Goal: Transaction & Acquisition: Purchase product/service

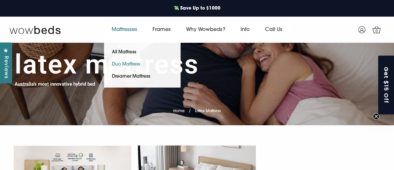
click at [132, 64] on link "Duo Mattress" at bounding box center [126, 64] width 44 height 12
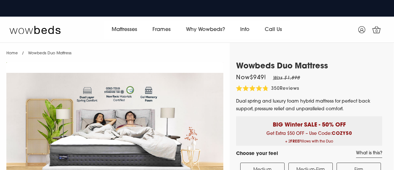
select select "Medium-Firm"
select select "Queen"
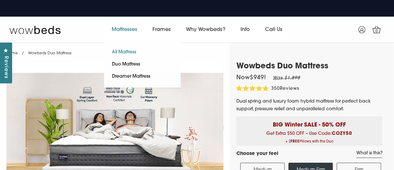
click at [125, 51] on link "All Mattress" at bounding box center [124, 52] width 40 height 12
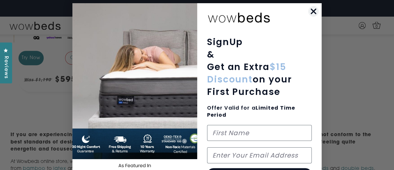
click at [309, 12] on circle "Close dialog" at bounding box center [313, 11] width 11 height 11
